Goal: Information Seeking & Learning: Check status

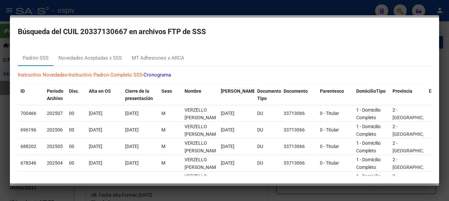
click at [0, 119] on div at bounding box center [224, 100] width 449 height 201
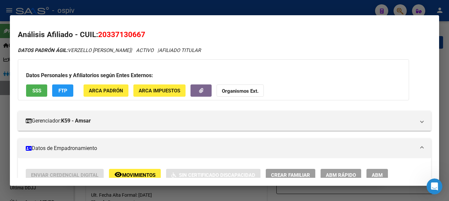
click at [0, 119] on div at bounding box center [224, 100] width 449 height 201
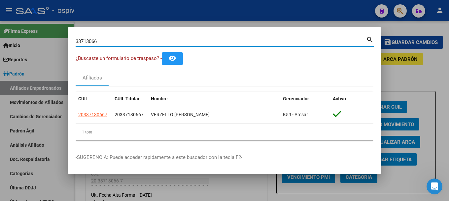
drag, startPoint x: 104, startPoint y: 43, endPoint x: 0, endPoint y: 36, distance: 104.3
click at [0, 36] on div "33713066 Buscar (apellido, dni, cuil, nro traspaso, cuit, obra social) search ¿…" at bounding box center [224, 100] width 449 height 201
type input "32216393"
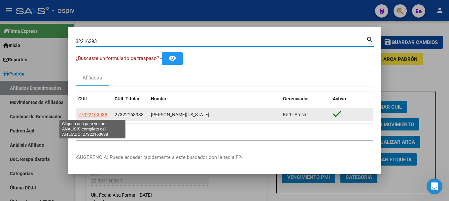
click at [96, 113] on span "27322163938" at bounding box center [92, 114] width 29 height 5
type textarea "27322163938"
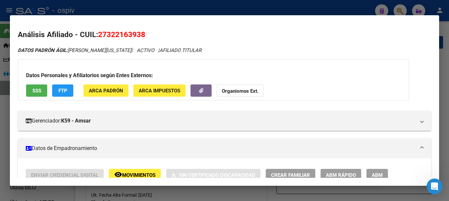
click at [65, 89] on span "FTP" at bounding box center [62, 91] width 9 height 6
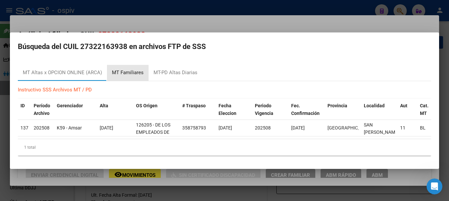
click at [137, 71] on div "MT Familiares" at bounding box center [128, 73] width 32 height 8
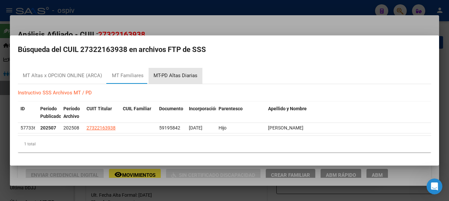
click at [187, 78] on div "MT-PD Altas Diarias" at bounding box center [176, 76] width 44 height 8
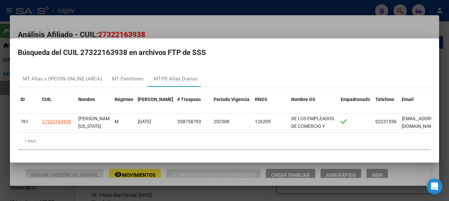
click at [398, 5] on div at bounding box center [224, 100] width 449 height 201
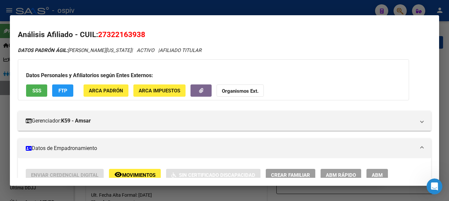
click at [397, 13] on div at bounding box center [224, 100] width 449 height 201
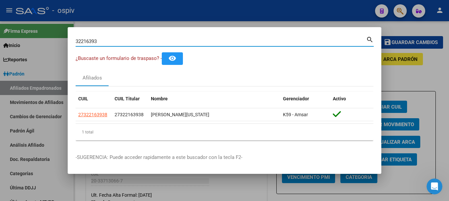
drag, startPoint x: 119, startPoint y: 41, endPoint x: 49, endPoint y: 44, distance: 70.4
click at [49, 44] on div "32216393 Buscar (apellido, dni, cuil, nro traspaso, cuit, obra social) search ¿…" at bounding box center [224, 100] width 449 height 201
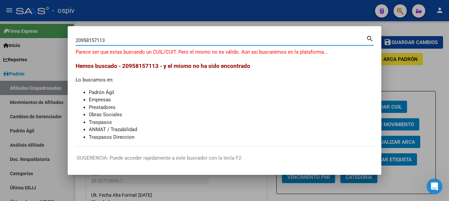
click at [83, 41] on input "20958157113" at bounding box center [221, 40] width 291 height 6
click at [82, 40] on input "20958157113" at bounding box center [221, 40] width 291 height 6
type input "20558157113"
click at [388, 77] on div at bounding box center [224, 100] width 449 height 201
